Goal: Transaction & Acquisition: Purchase product/service

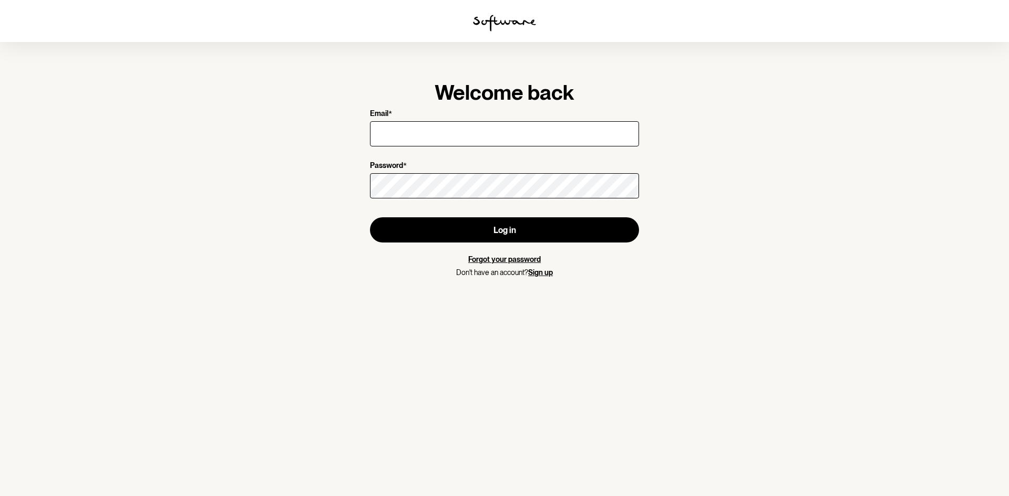
click at [513, 109] on label "Email *" at bounding box center [501, 114] width 263 height 10
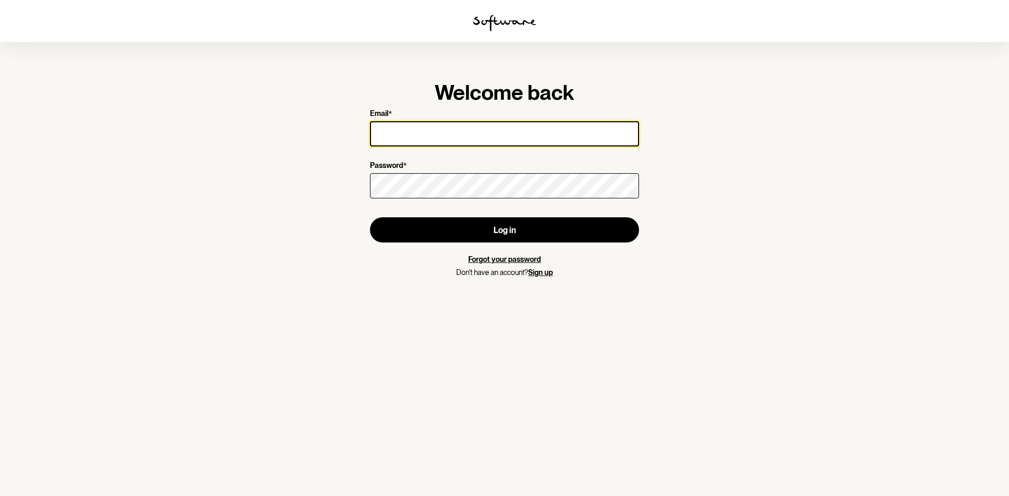
click at [513, 121] on input "Email *" at bounding box center [504, 133] width 269 height 25
click at [517, 126] on input "Email *" at bounding box center [504, 133] width 269 height 25
type input "kairalevey@outlook.com"
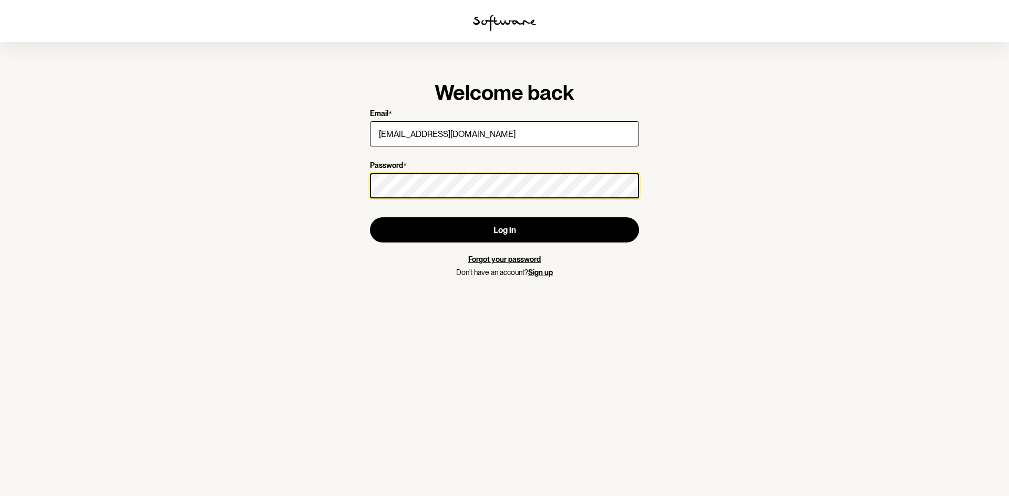
click at [370, 218] on button "Log in" at bounding box center [504, 230] width 269 height 25
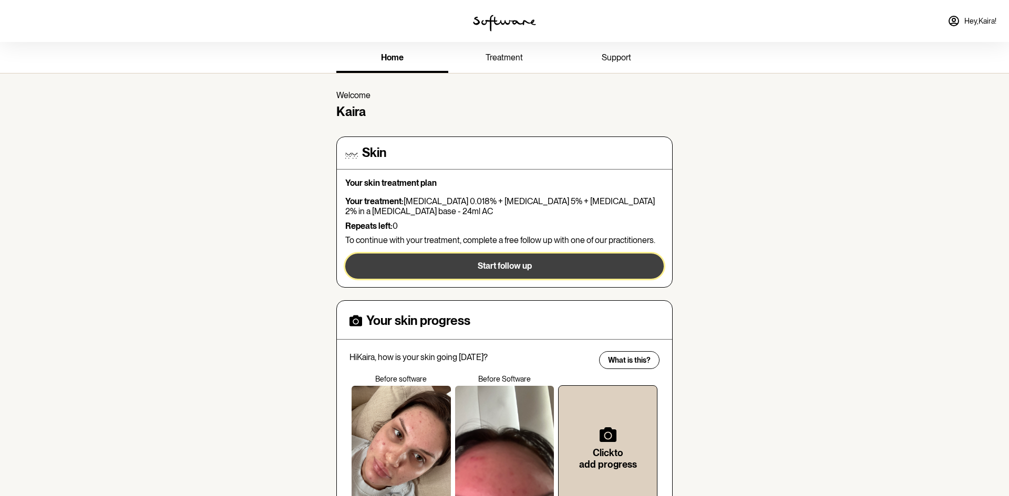
click at [545, 274] on button "Start follow up" at bounding box center [504, 266] width 318 height 25
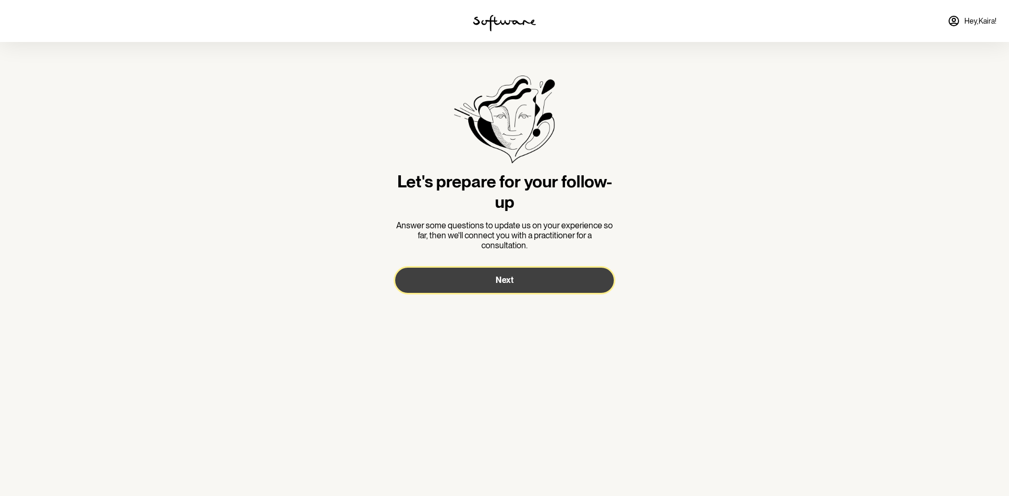
click at [541, 280] on button "Next" at bounding box center [504, 280] width 219 height 25
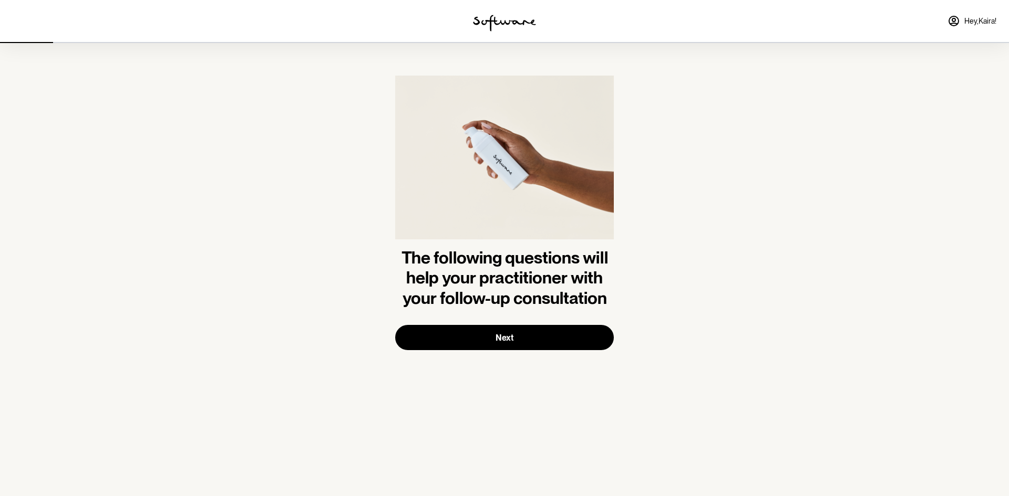
click at [520, 26] on img at bounding box center [504, 23] width 63 height 17
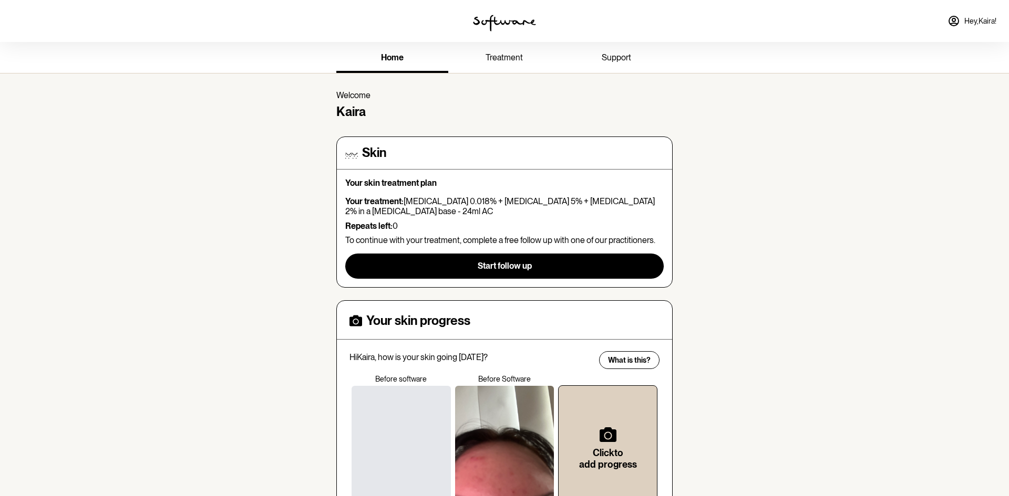
click at [508, 56] on span "treatment" at bounding box center [503, 58] width 37 height 10
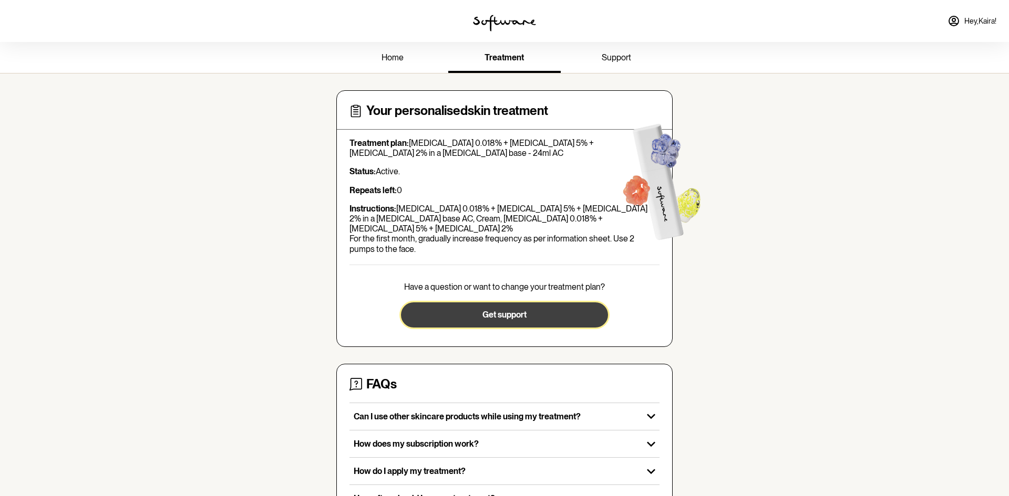
click at [469, 303] on button "Get support" at bounding box center [504, 315] width 206 height 25
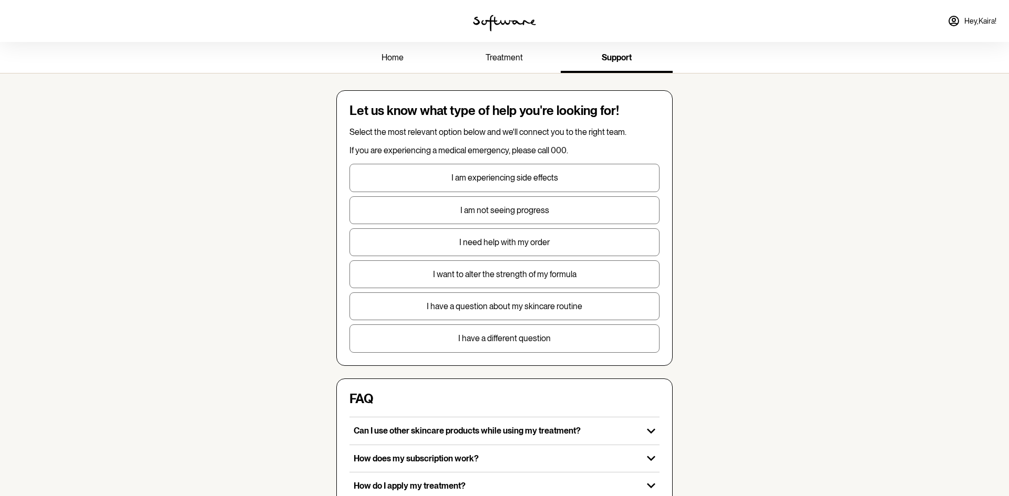
click at [387, 60] on span "home" at bounding box center [392, 58] width 22 height 10
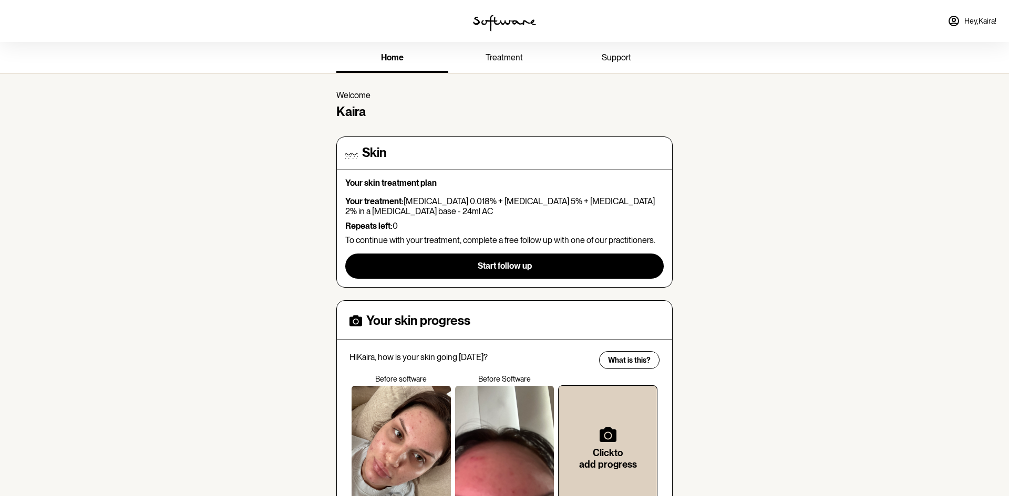
click at [617, 60] on span "support" at bounding box center [616, 58] width 29 height 10
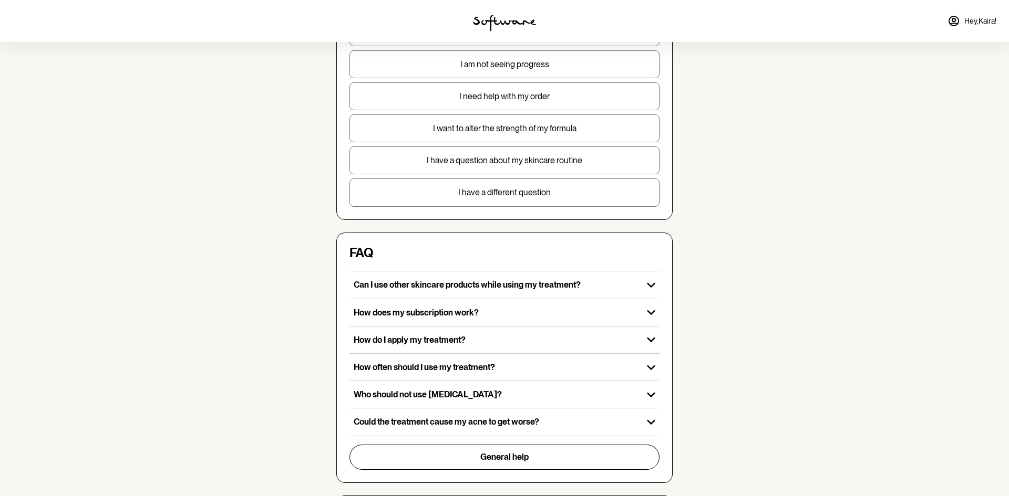
scroll to position [7, 0]
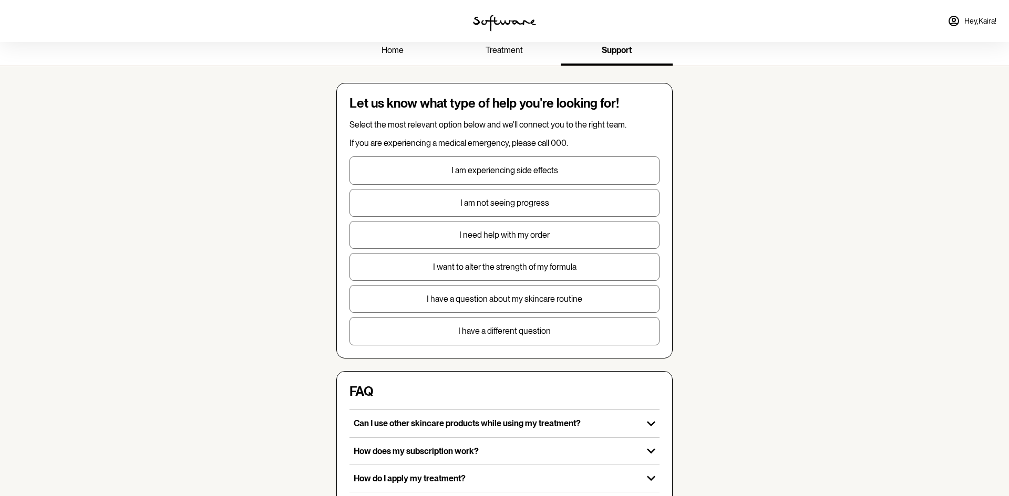
click at [506, 59] on link "treatment" at bounding box center [504, 51] width 112 height 29
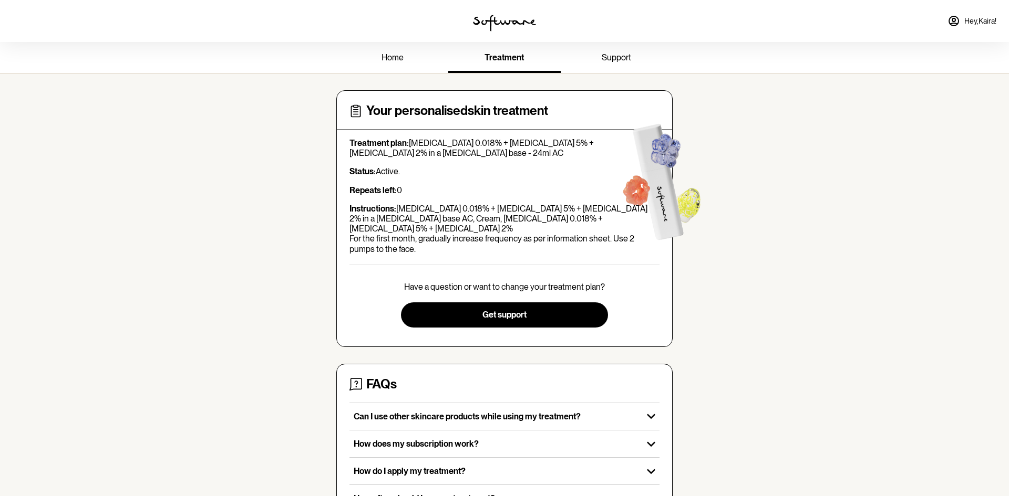
scroll to position [91, 0]
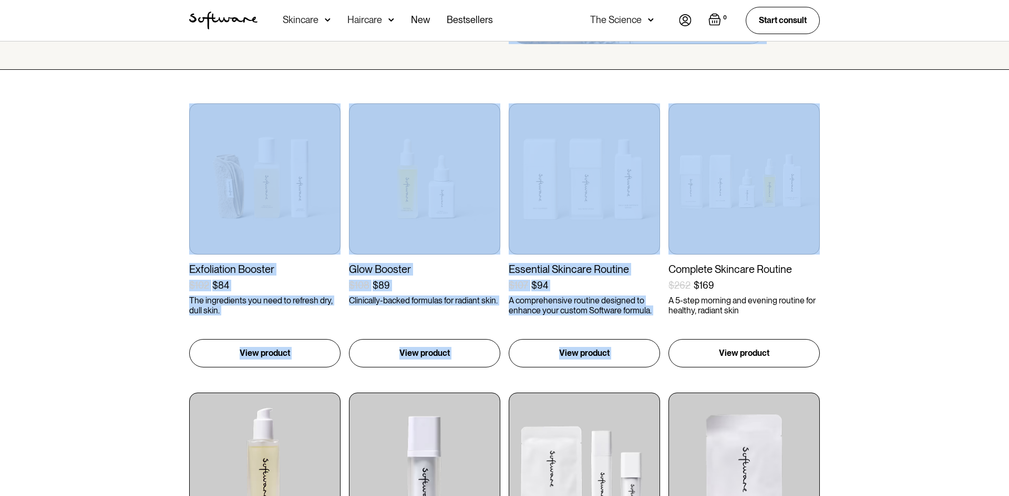
scroll to position [173, 0]
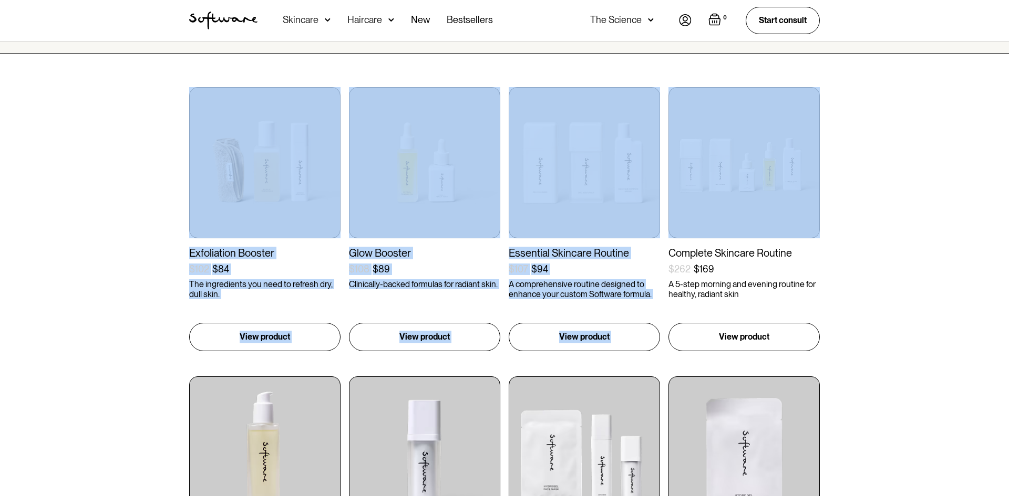
drag, startPoint x: 1008, startPoint y: 86, endPoint x: 1008, endPoint y: 120, distance: 34.2
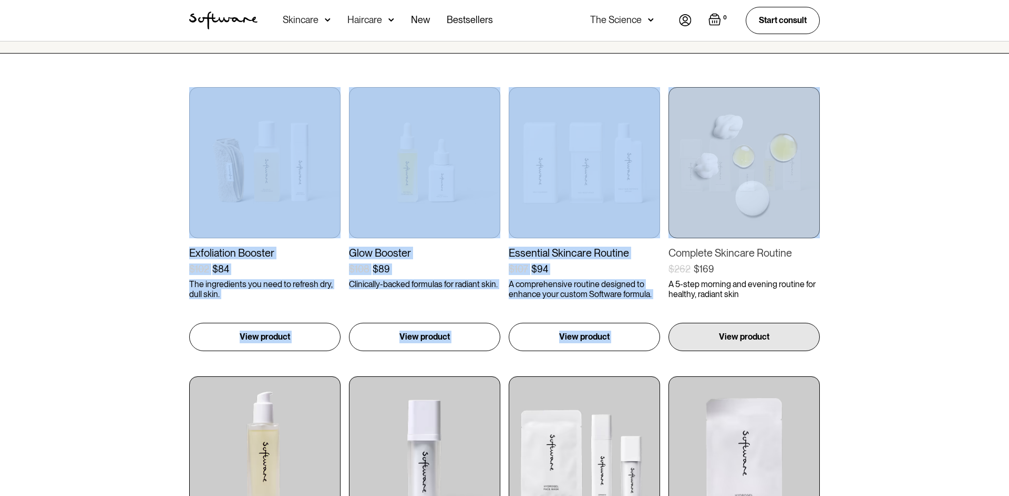
click at [795, 130] on img at bounding box center [743, 162] width 151 height 151
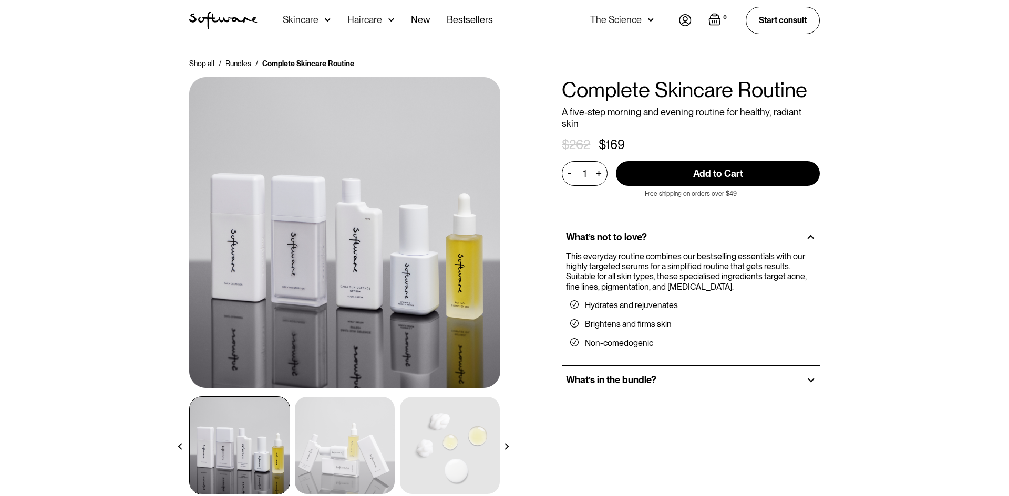
click at [761, 166] on input "Add to Cart" at bounding box center [718, 173] width 204 height 25
type input "Add to Cart"
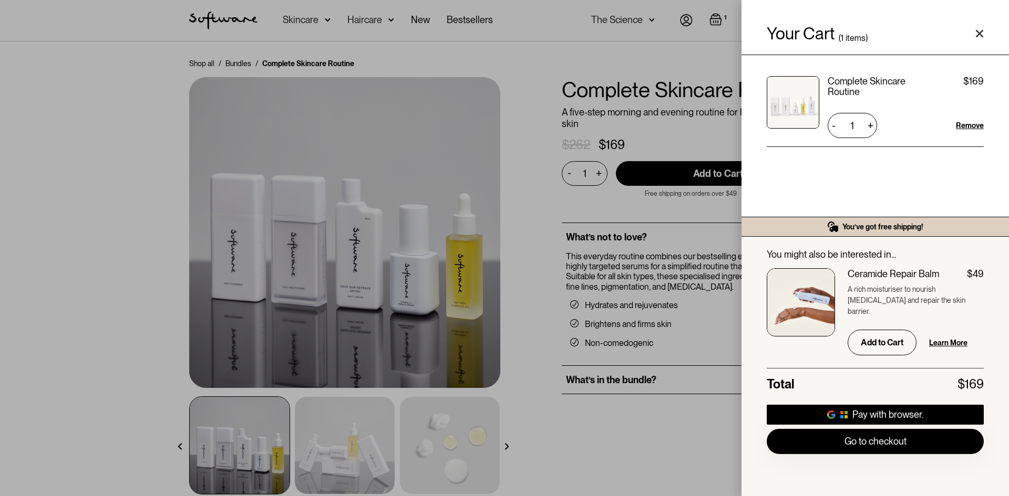
click at [534, 256] on div "Your Cart ( 1 items) Complete Skincare Routine $169 $169 1 + - Remove You’ve go…" at bounding box center [504, 248] width 1009 height 496
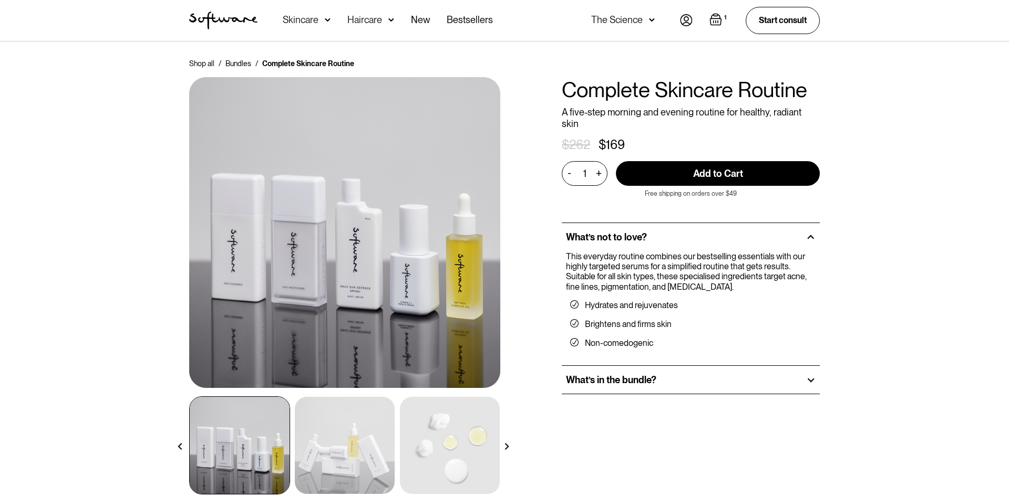
click at [669, 396] on div "NEW Complete Skincare Routine A five-step morning and evening routine for healt…" at bounding box center [691, 292] width 258 height 430
click at [692, 366] on div "What’s in the bundle?" at bounding box center [691, 380] width 258 height 28
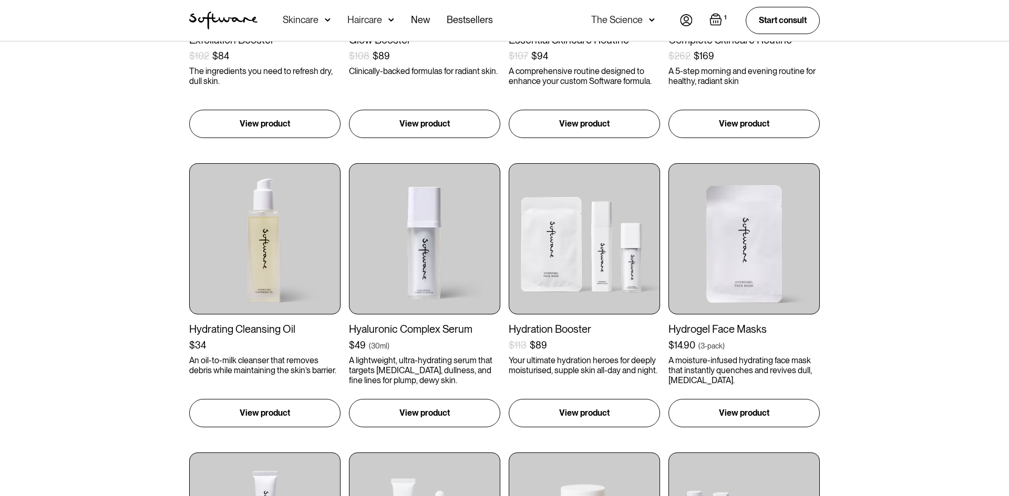
scroll to position [400, 0]
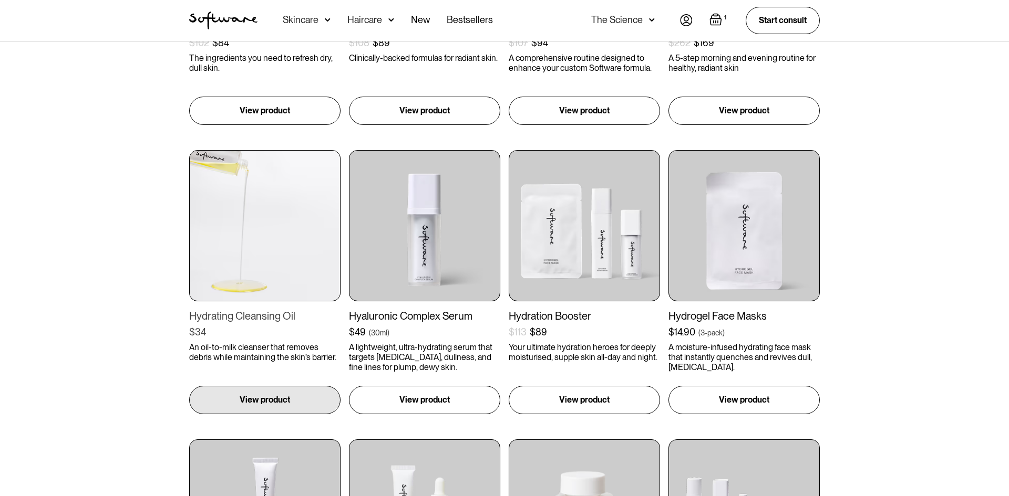
click at [277, 272] on img at bounding box center [264, 225] width 151 height 151
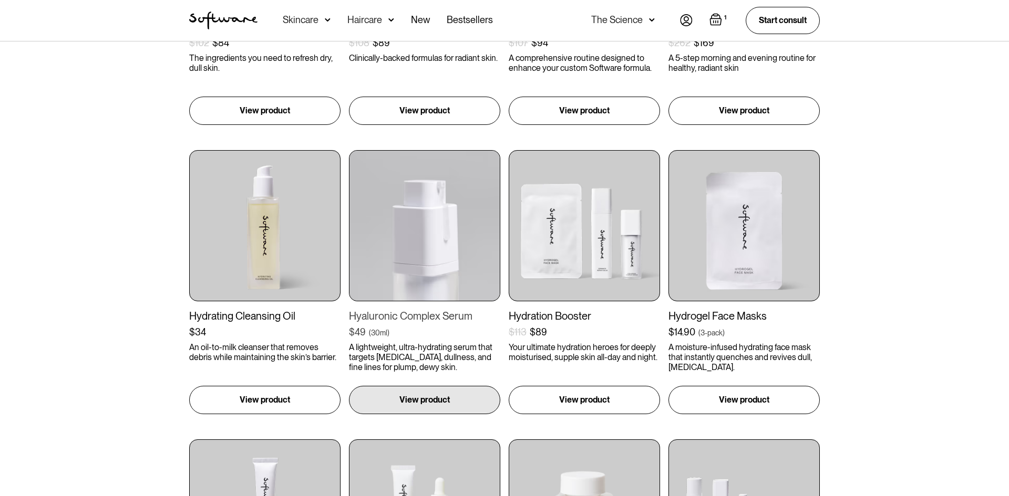
click at [444, 279] on img at bounding box center [424, 225] width 151 height 151
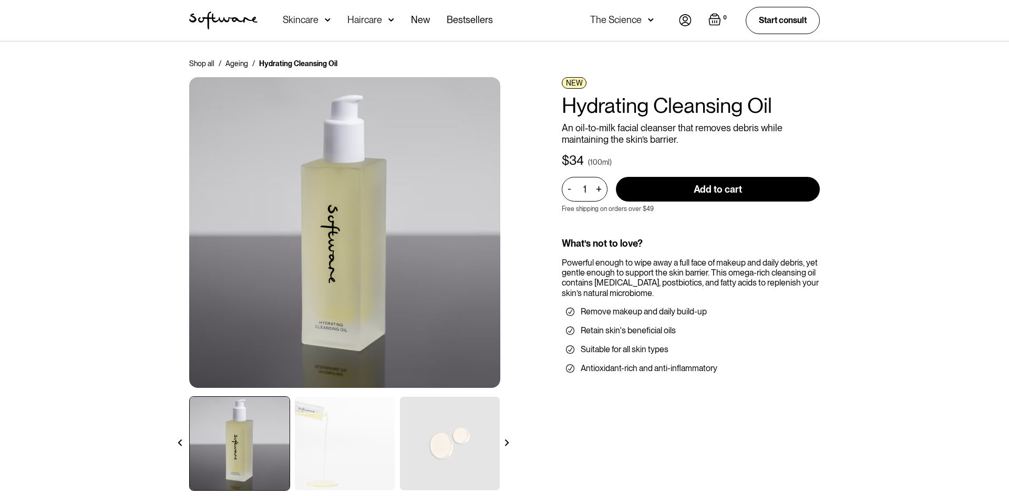
click at [767, 179] on input "Add to cart" at bounding box center [718, 189] width 204 height 25
type input "Add to cart"
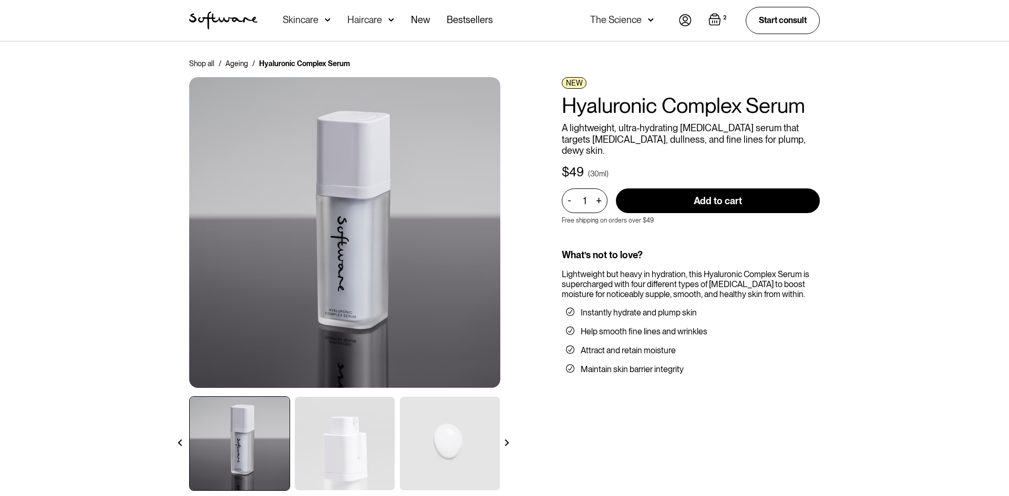
click at [719, 189] on input "Add to cart" at bounding box center [718, 201] width 204 height 25
type input "Add to cart"
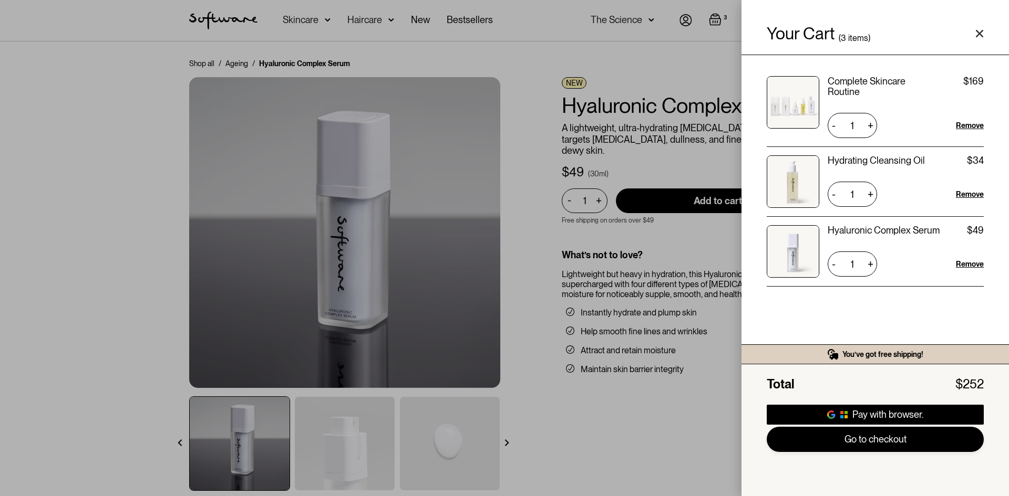
click at [926, 438] on link "Go to checkout" at bounding box center [875, 439] width 217 height 25
